Goal: Task Accomplishment & Management: Use online tool/utility

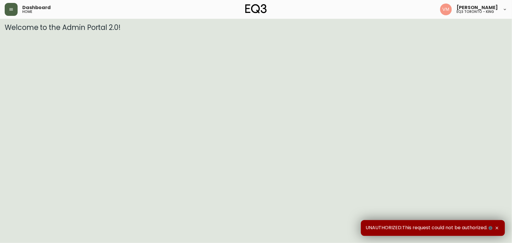
click at [10, 8] on icon "button" at bounding box center [11, 9] width 5 height 5
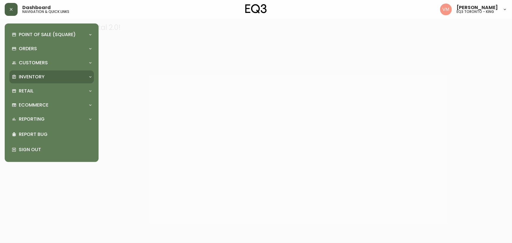
click at [36, 74] on p "Inventory" at bounding box center [32, 77] width 26 height 6
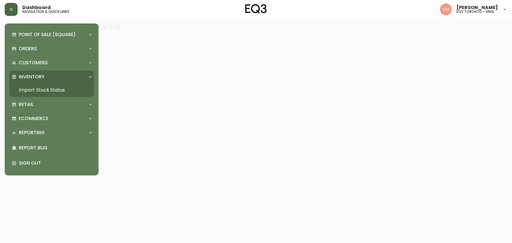
click at [53, 90] on link "Import Stock Status" at bounding box center [51, 90] width 85 height 14
